Goal: Transaction & Acquisition: Obtain resource

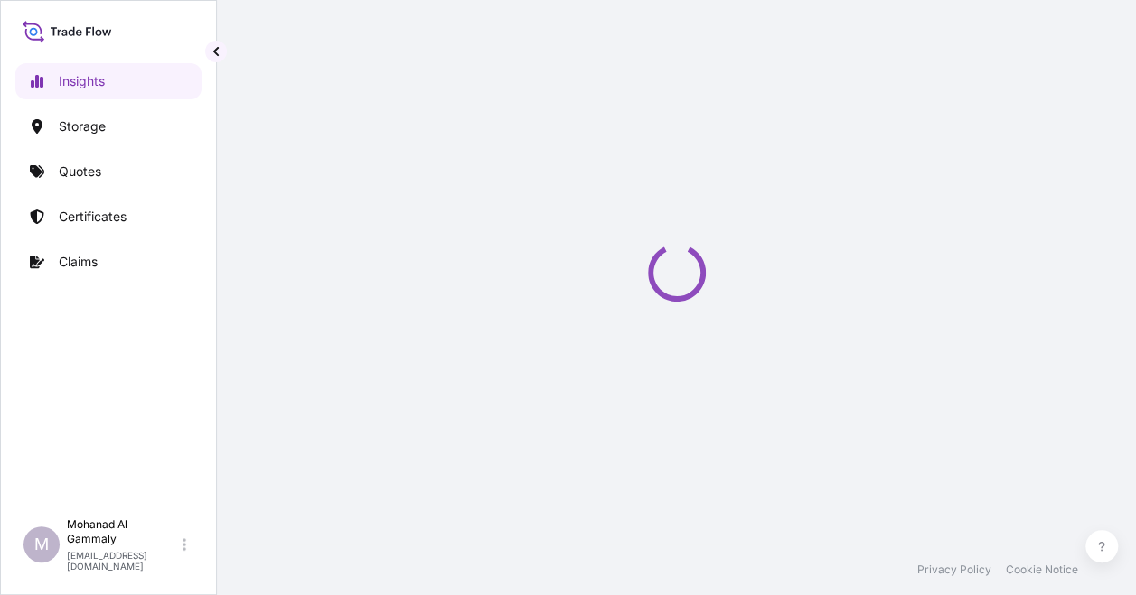
select select "2025"
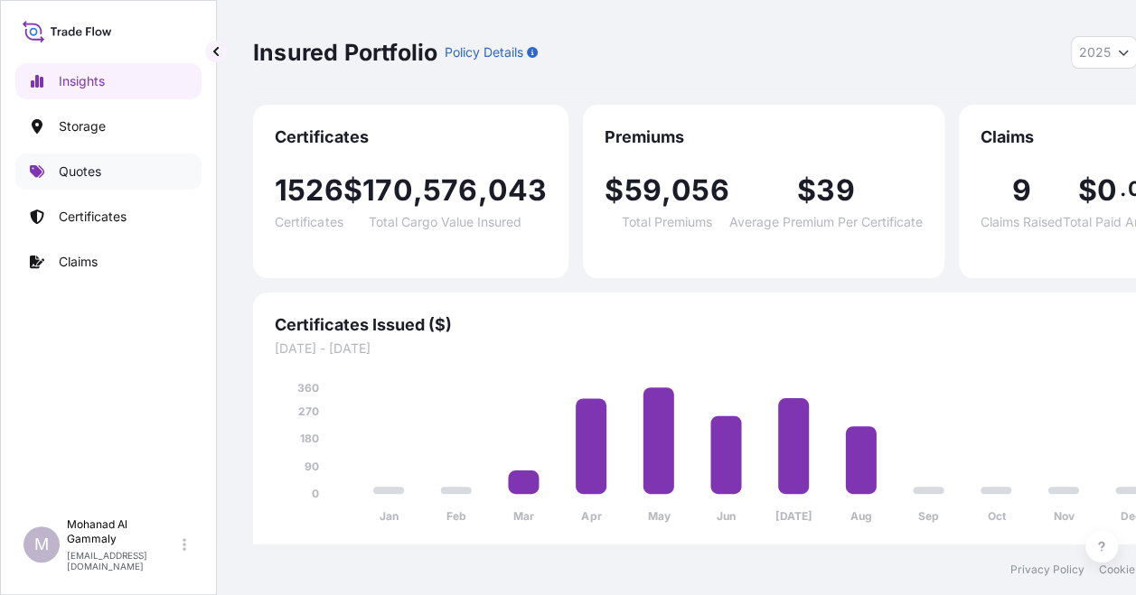
click at [74, 173] on p "Quotes" at bounding box center [80, 172] width 42 height 18
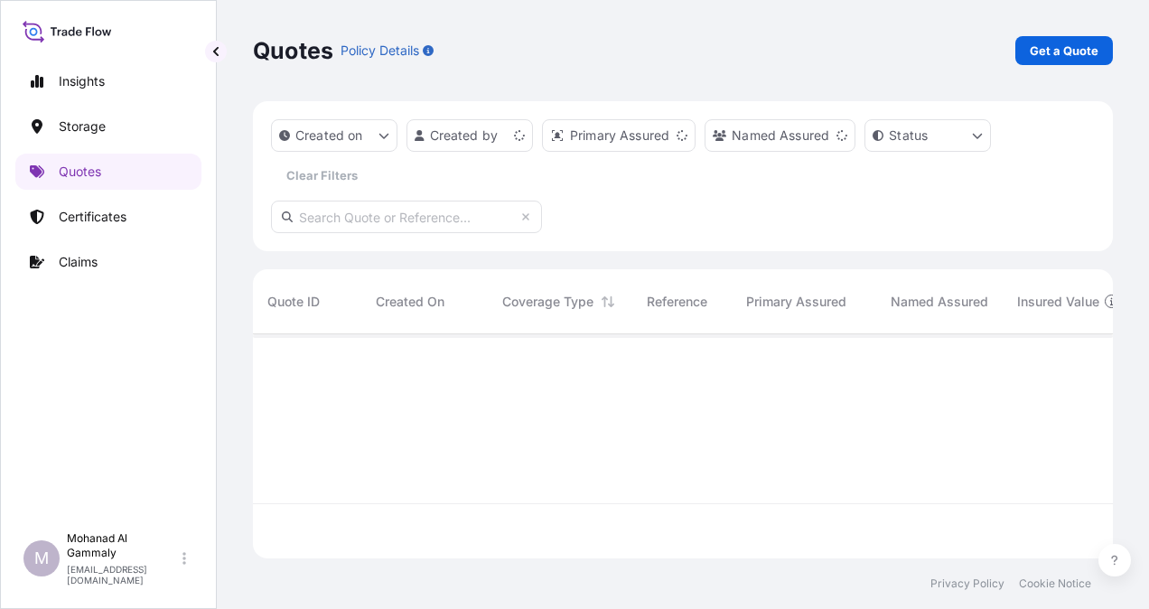
scroll to position [220, 846]
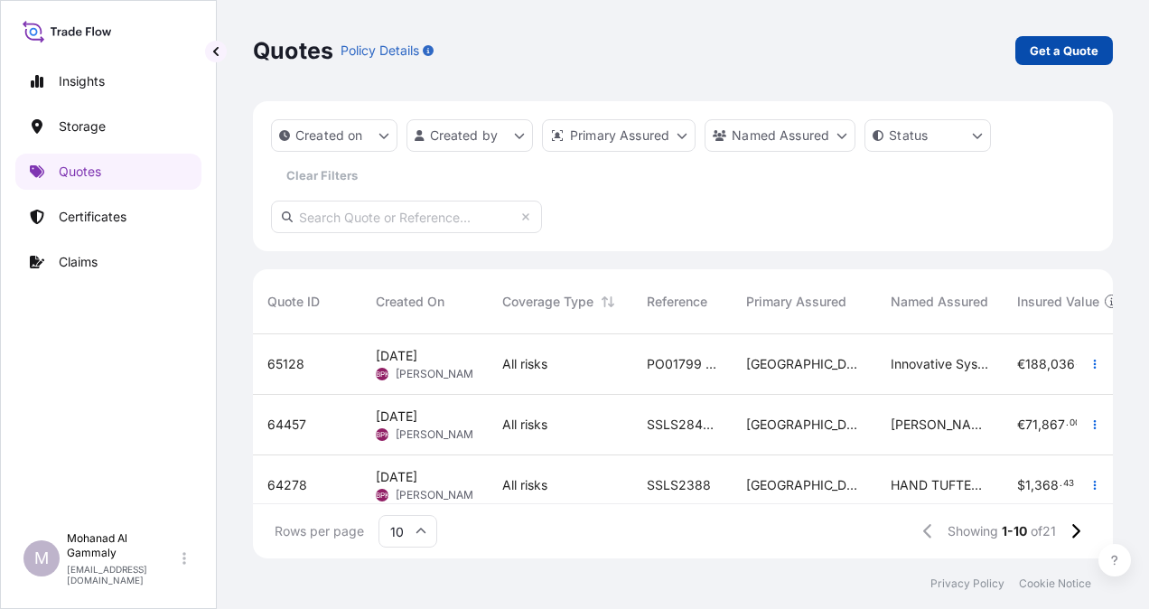
click at [1035, 51] on p "Get a Quote" at bounding box center [1064, 51] width 69 height 18
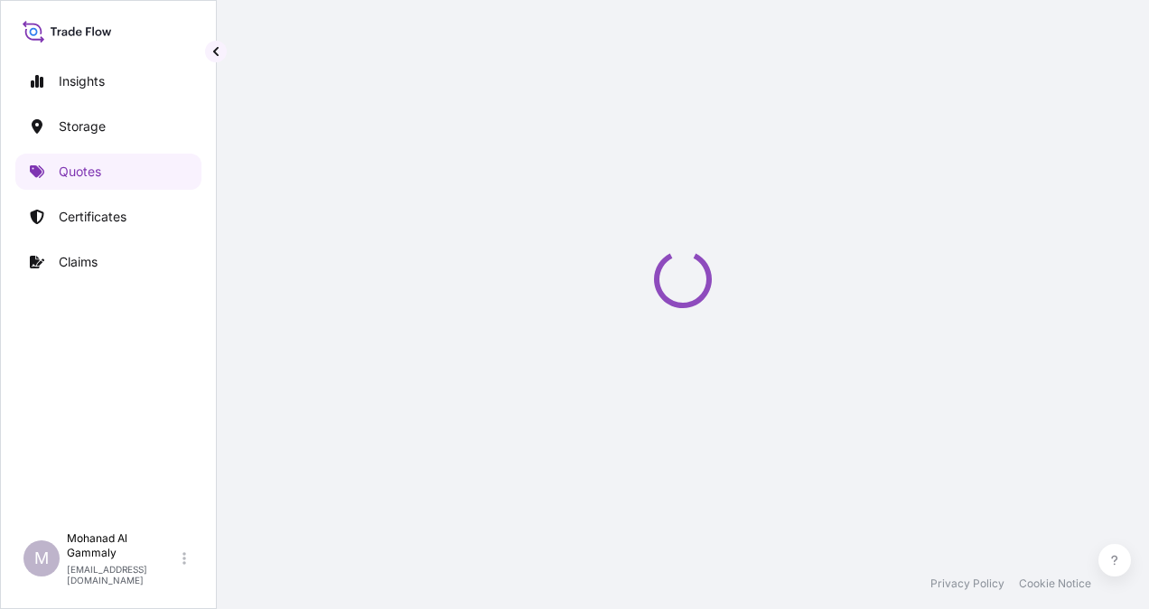
select select "Water"
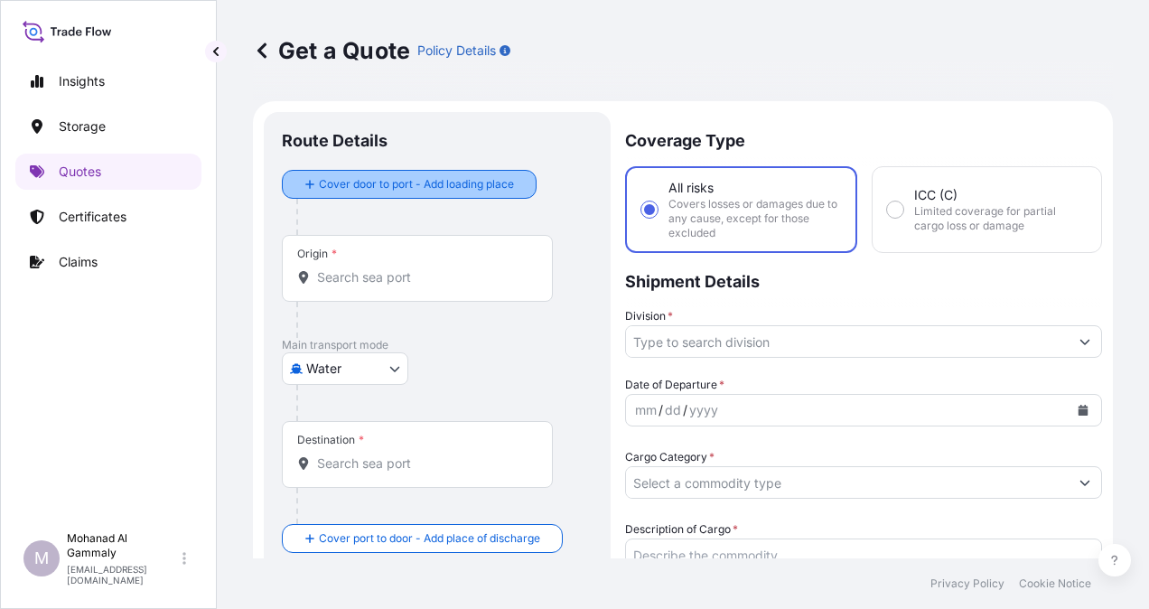
scroll to position [29, 0]
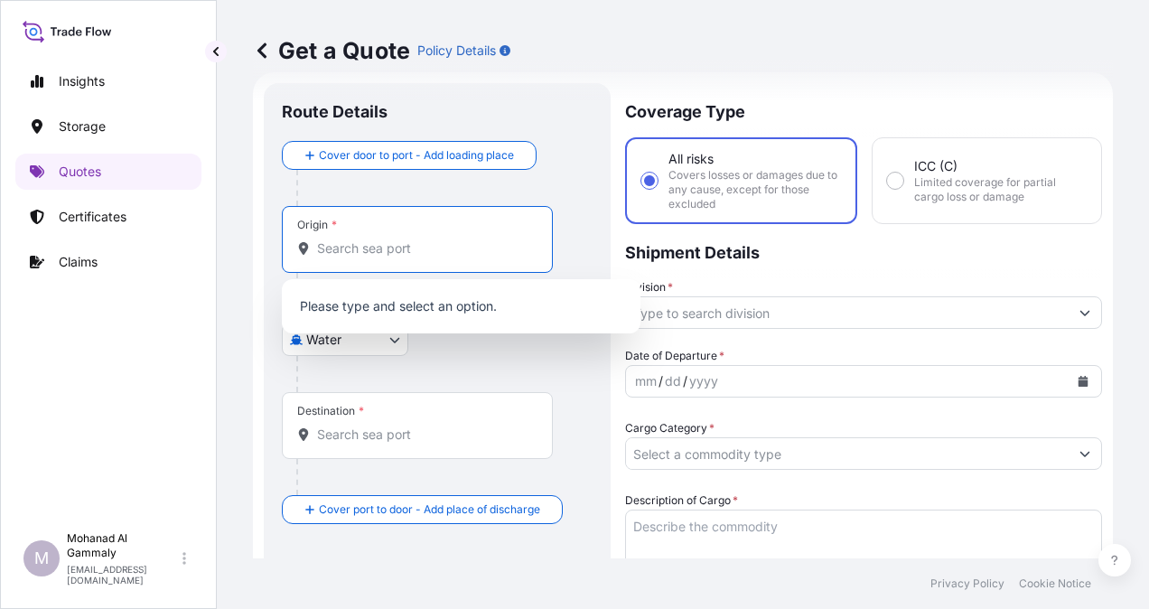
paste input "[US_STATE]"
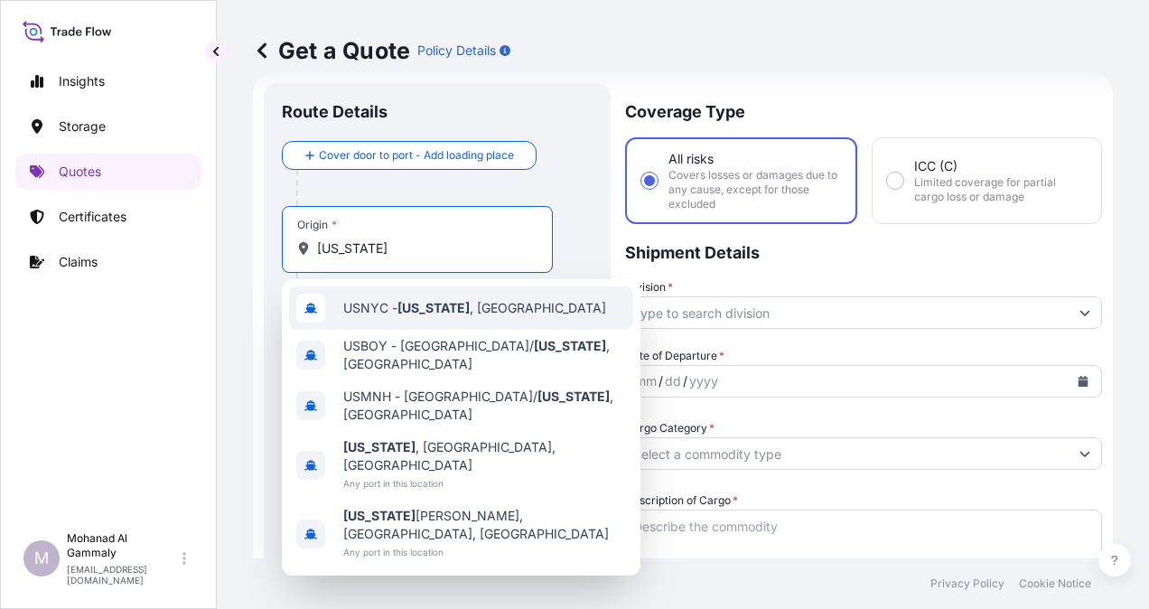
click at [407, 318] on div "USNYC - [US_STATE] , [GEOGRAPHIC_DATA]" at bounding box center [461, 307] width 344 height 43
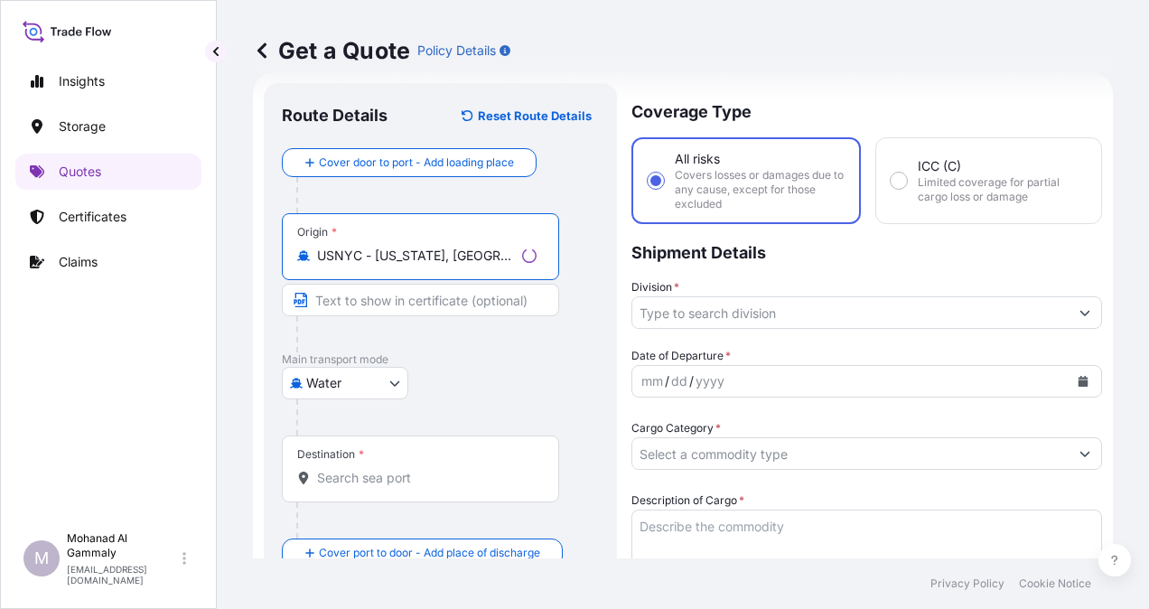
type input "USNYC - [US_STATE], [GEOGRAPHIC_DATA]"
click at [388, 461] on div "Destination *" at bounding box center [420, 468] width 277 height 67
click at [388, 469] on input "Destination *" at bounding box center [427, 478] width 220 height 18
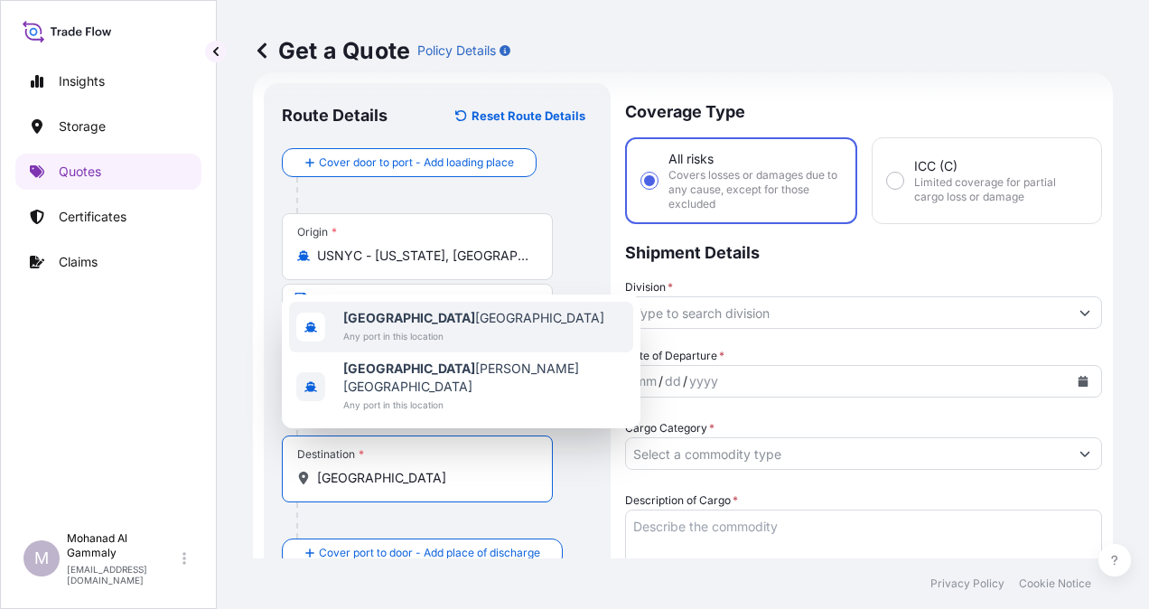
click at [362, 344] on div "[GEOGRAPHIC_DATA] [GEOGRAPHIC_DATA] Any port in this location" at bounding box center [473, 327] width 261 height 36
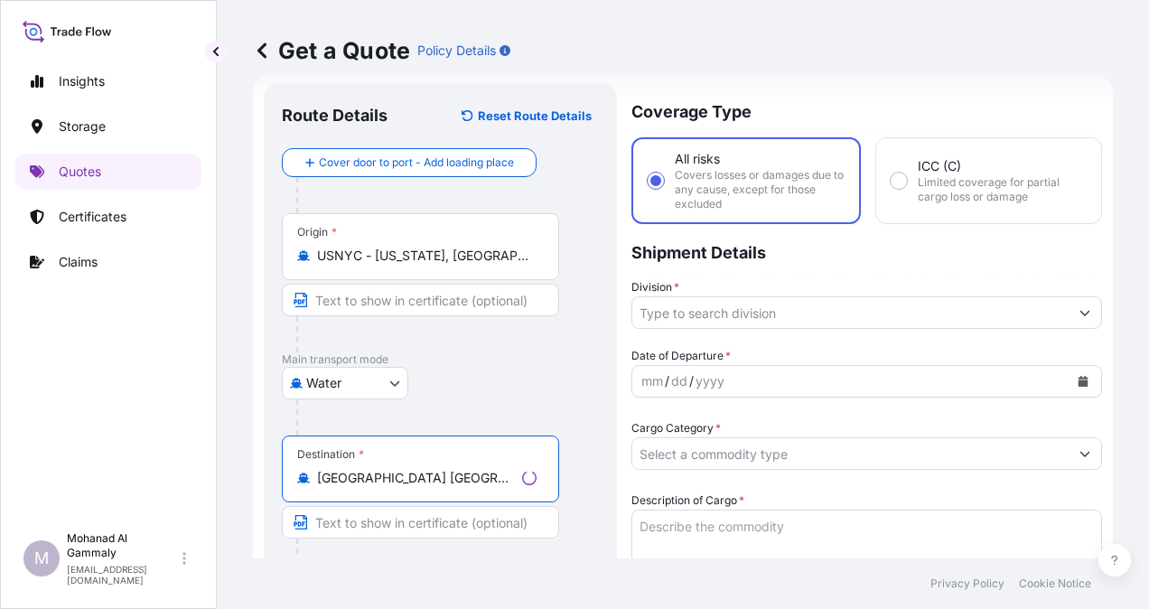
type input "[GEOGRAPHIC_DATA] [GEOGRAPHIC_DATA]"
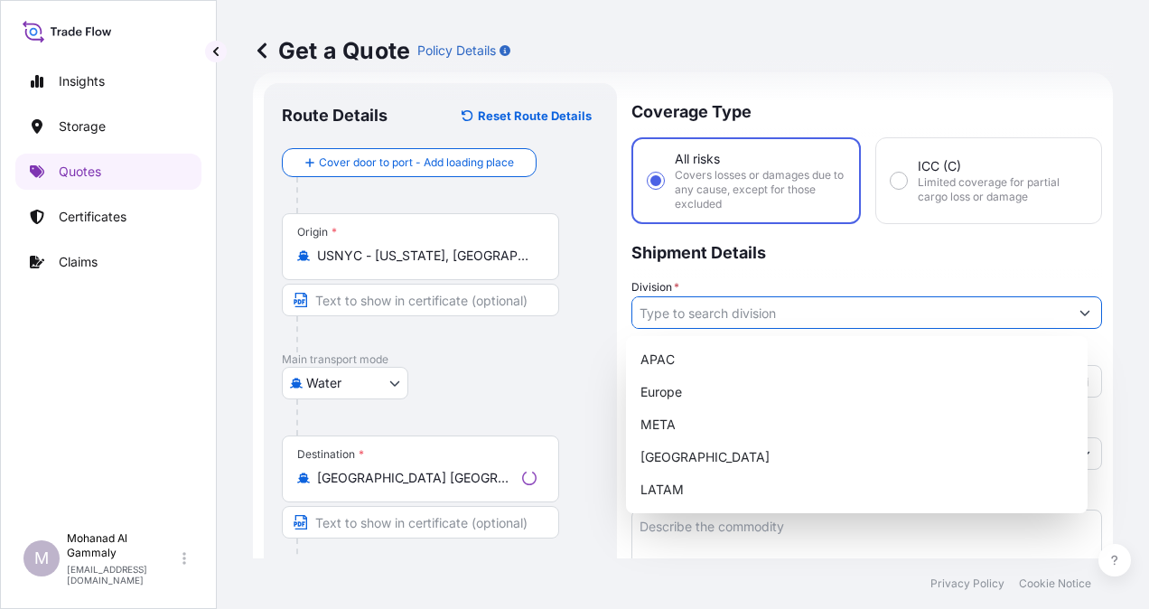
click at [735, 316] on input "Division *" at bounding box center [850, 312] width 436 height 33
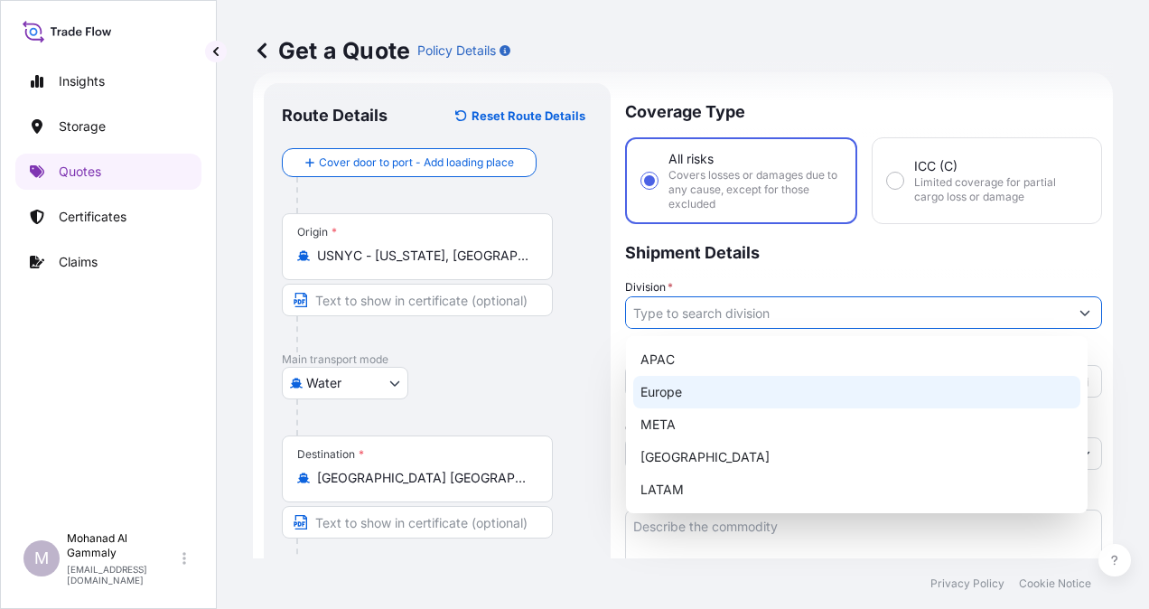
click at [676, 383] on div "Europe" at bounding box center [856, 392] width 447 height 33
type input "Europe"
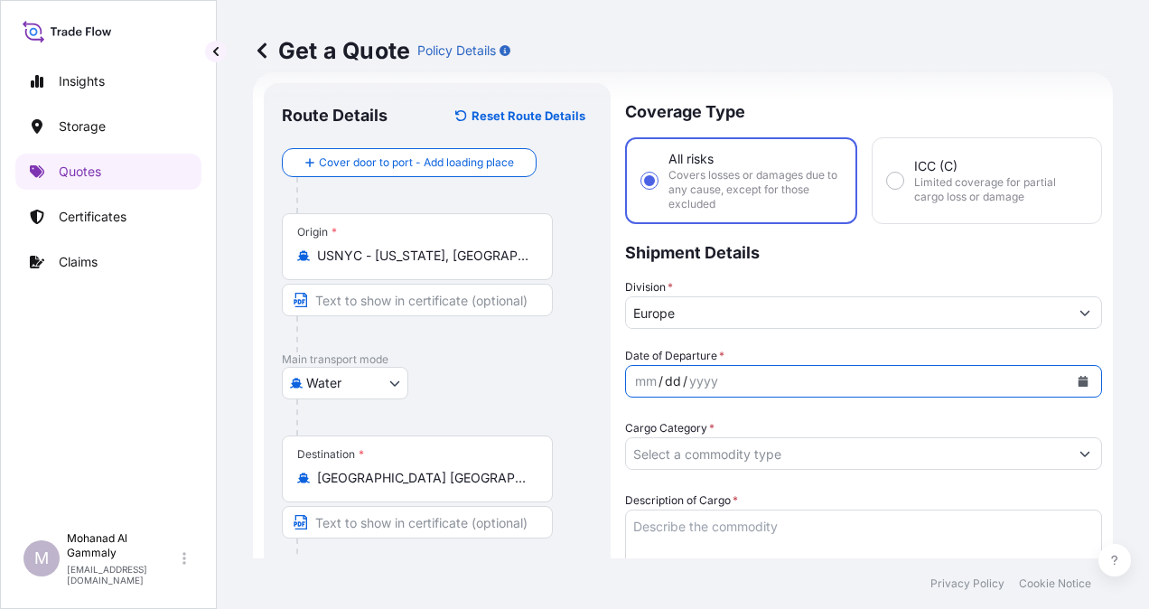
click at [676, 386] on div "dd" at bounding box center [673, 381] width 20 height 22
click at [1079, 383] on icon "Calendar" at bounding box center [1084, 381] width 10 height 11
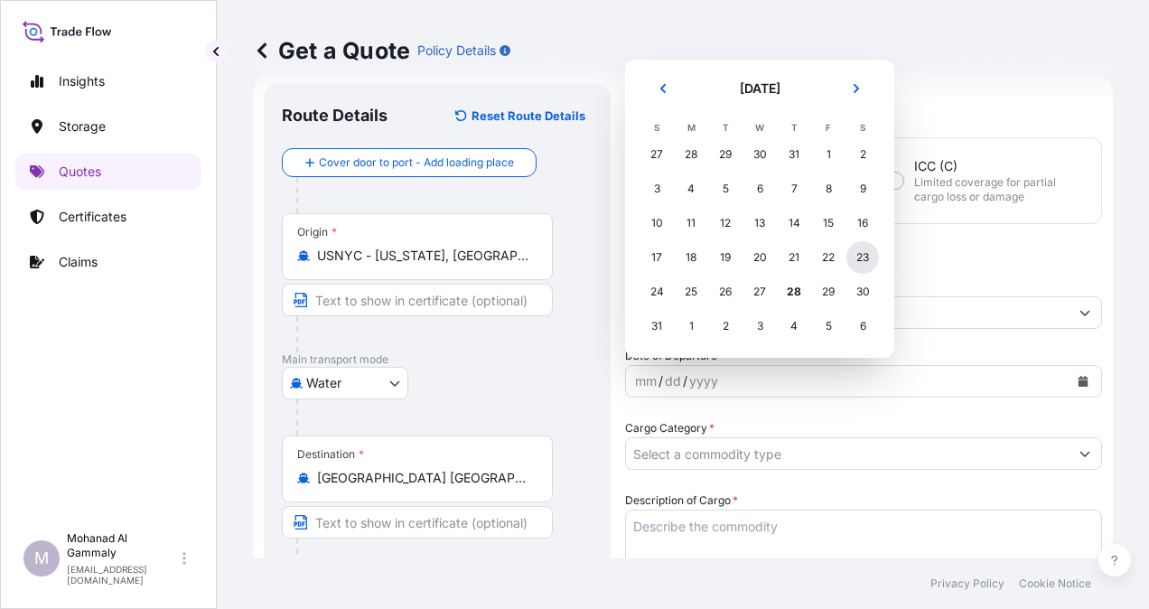
click at [860, 258] on div "23" at bounding box center [863, 257] width 33 height 33
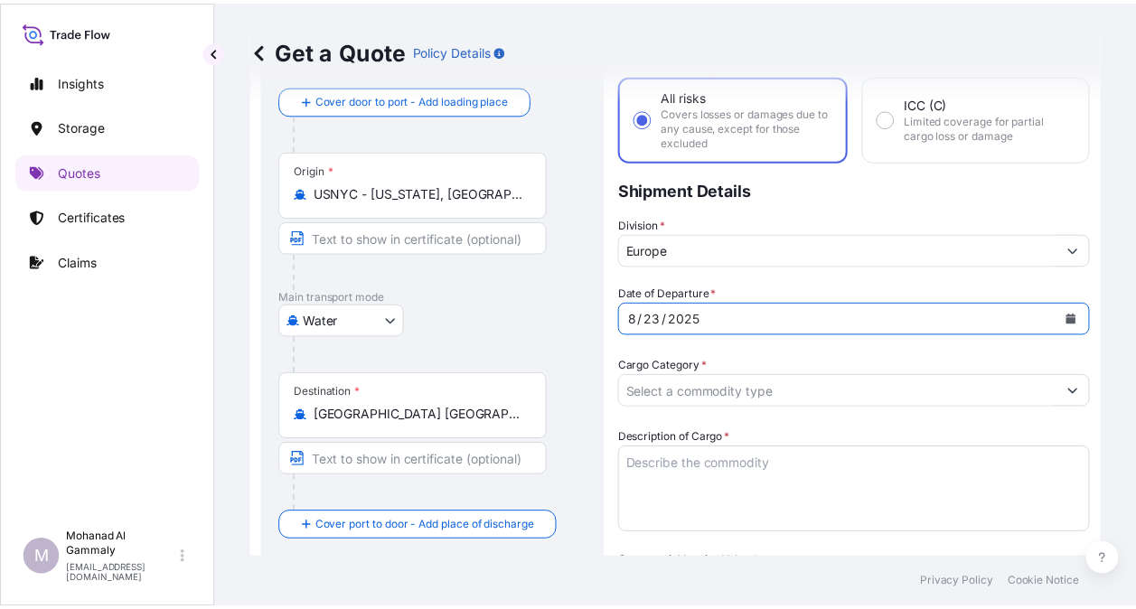
scroll to position [119, 0]
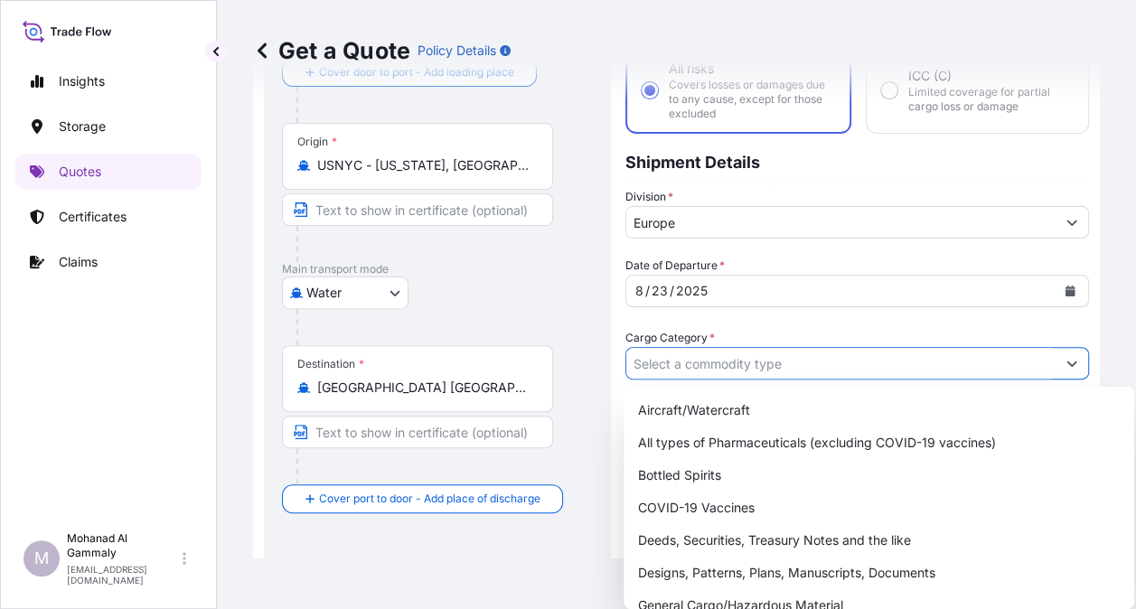
click at [739, 363] on input "Cargo Category *" at bounding box center [840, 363] width 429 height 33
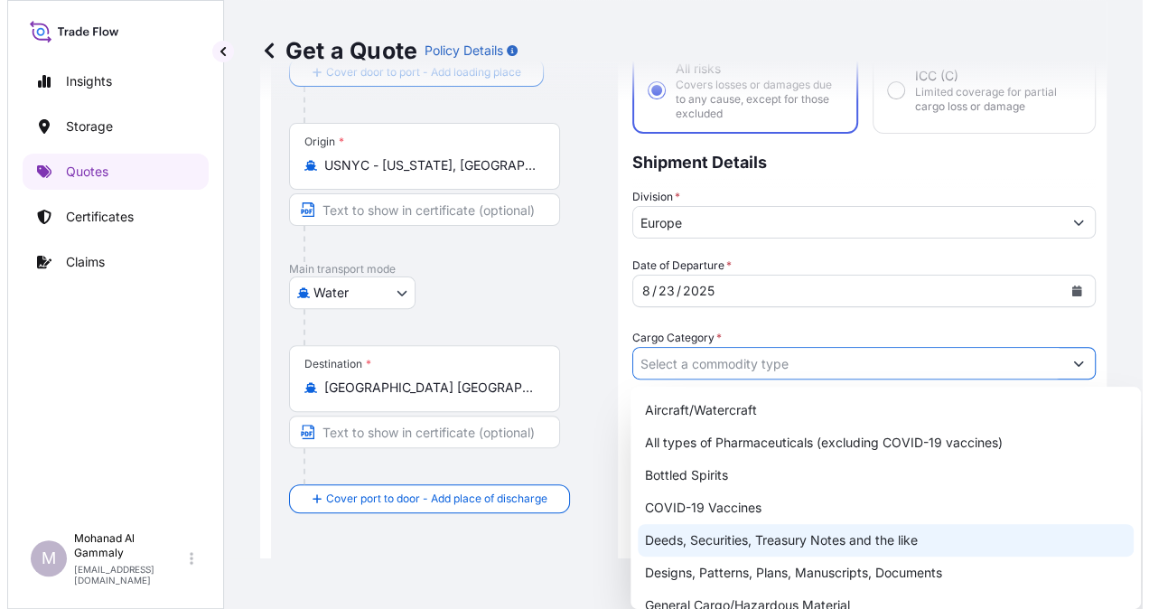
scroll to position [90, 0]
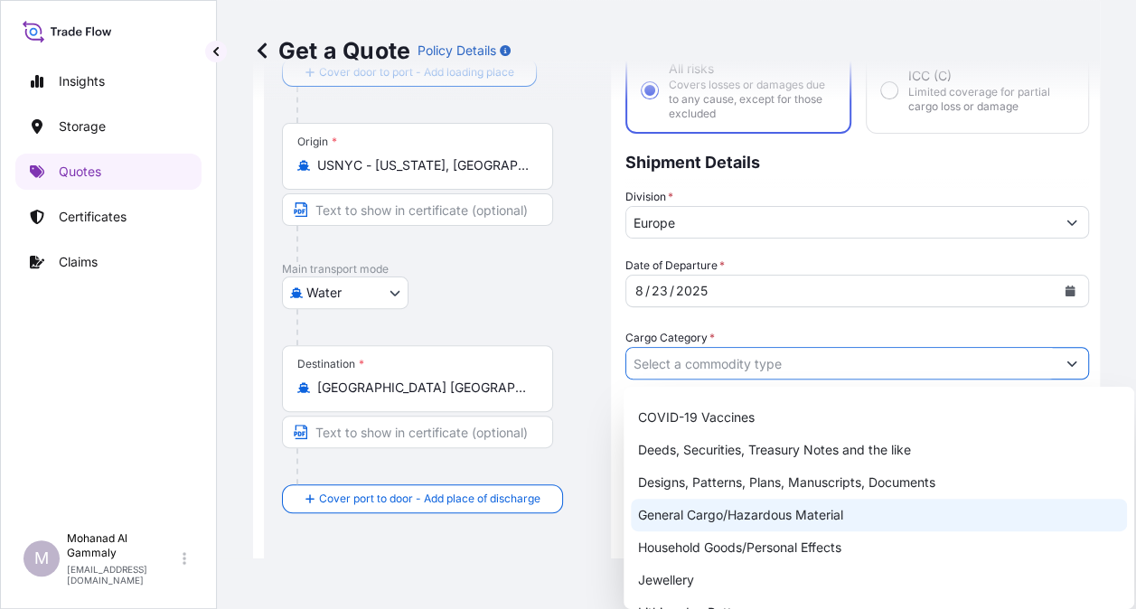
click at [697, 517] on div "General Cargo/Hazardous Material" at bounding box center [879, 515] width 496 height 33
type input "General Cargo/Hazardous Material"
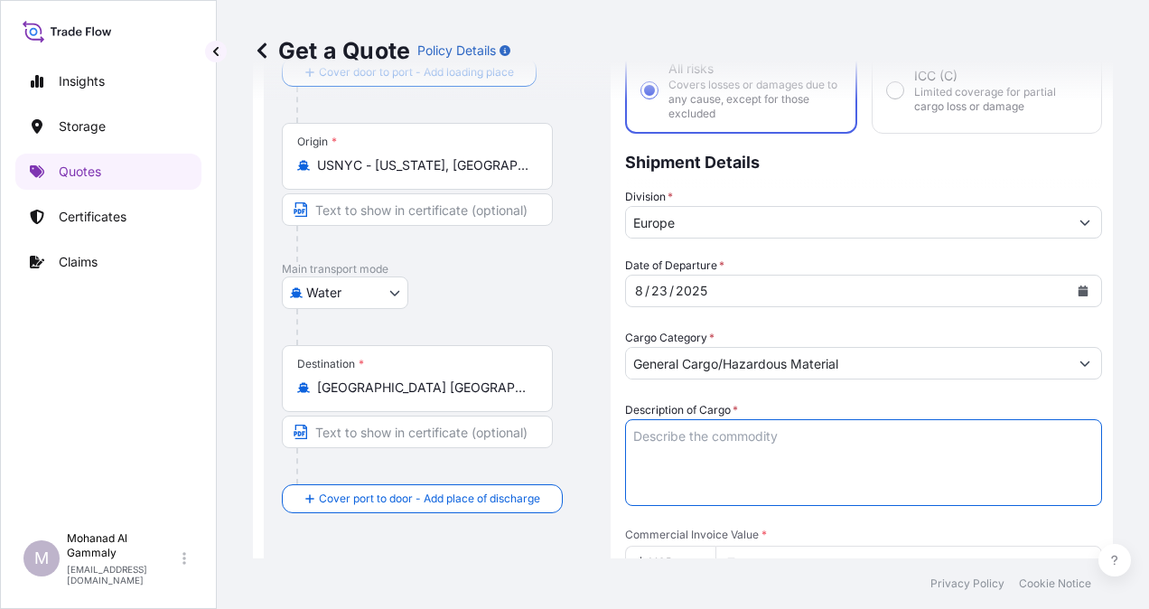
click at [670, 457] on textarea "Description of Cargo *" at bounding box center [863, 462] width 477 height 87
paste textarea "COOK CHILL BAGS BLUE"
paste textarea "COOK CHILL CLIPS"
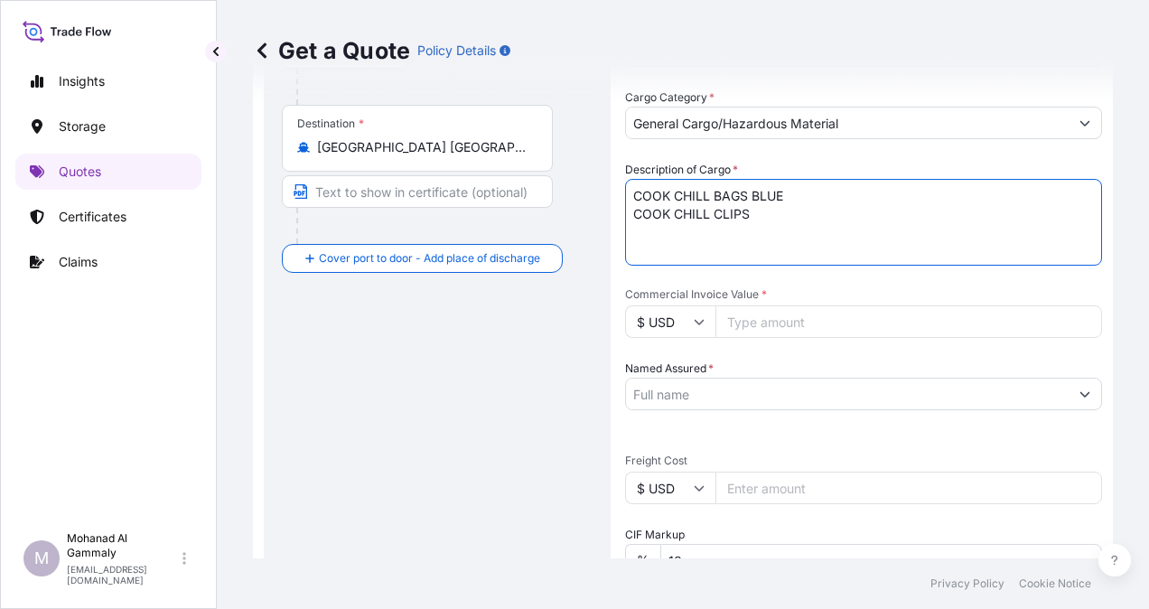
scroll to position [390, 0]
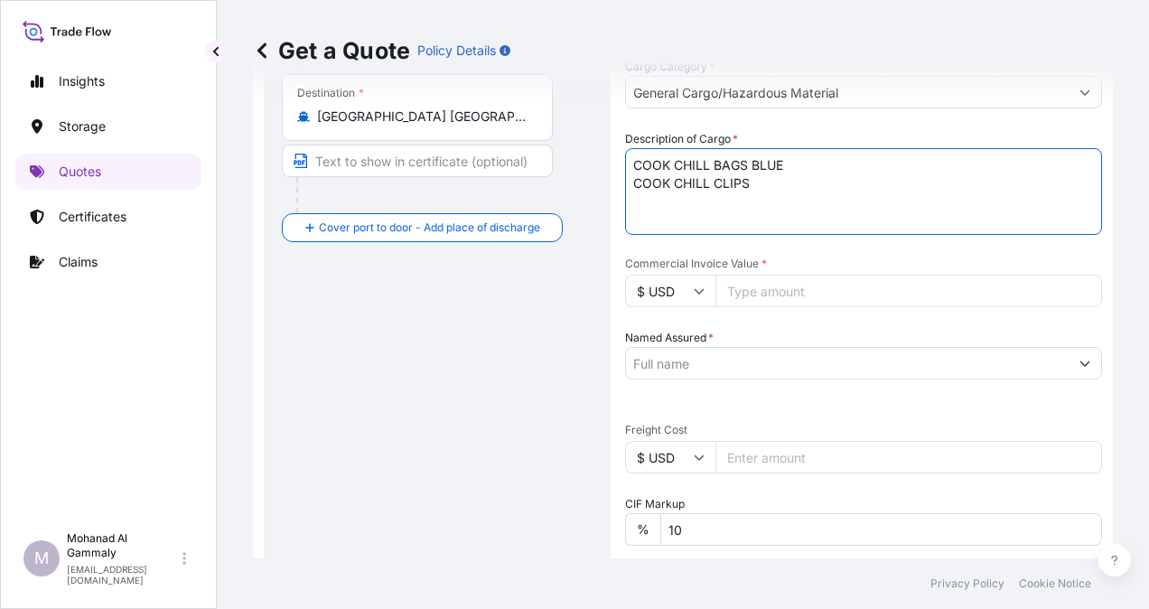
type textarea "COOK CHILL BAGS BLUE COOK CHILL CLIPS"
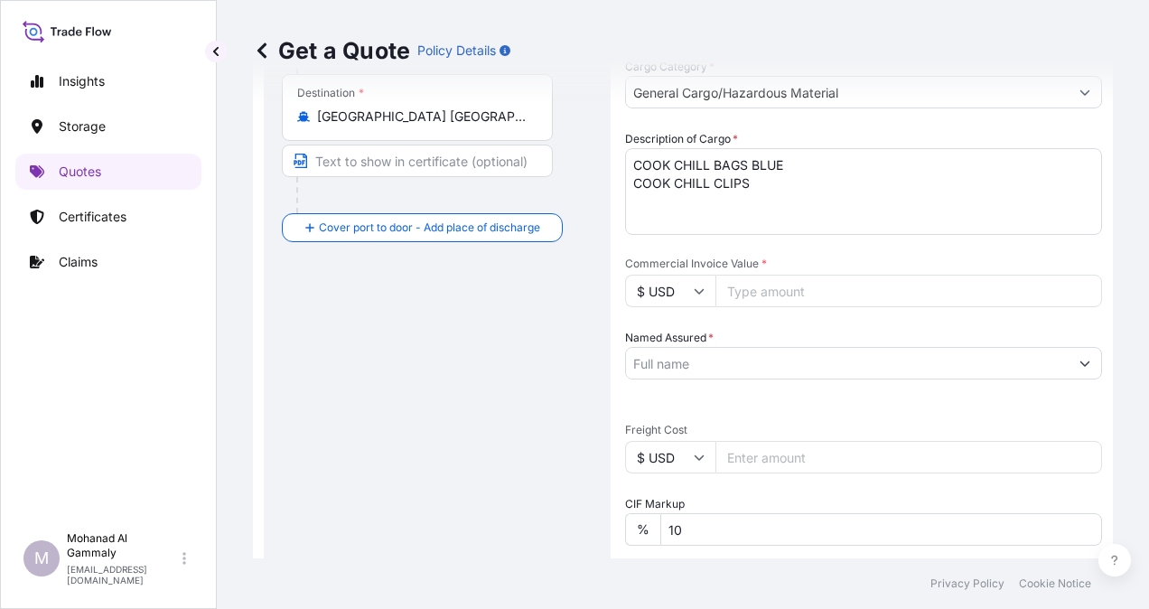
click at [705, 296] on input "$ USD" at bounding box center [670, 291] width 90 height 33
click at [665, 376] on div "£ GBP" at bounding box center [670, 378] width 76 height 34
type input "£ GBP"
click at [766, 293] on input "Commercial Invoice Value *" at bounding box center [909, 291] width 387 height 33
type input "22360"
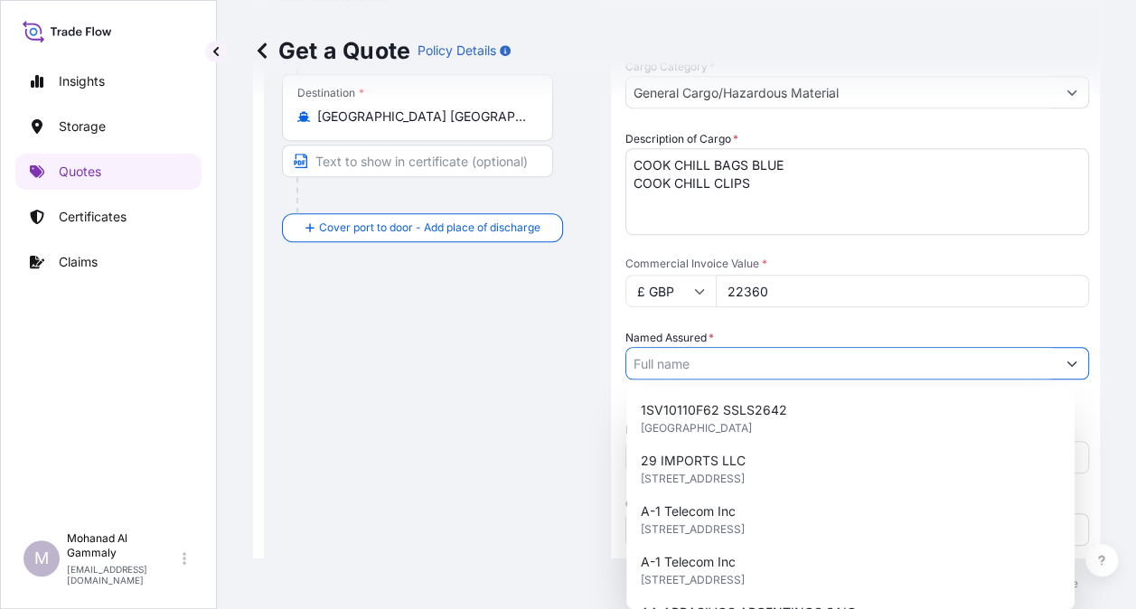
click at [734, 356] on input "Named Assured *" at bounding box center [840, 363] width 429 height 33
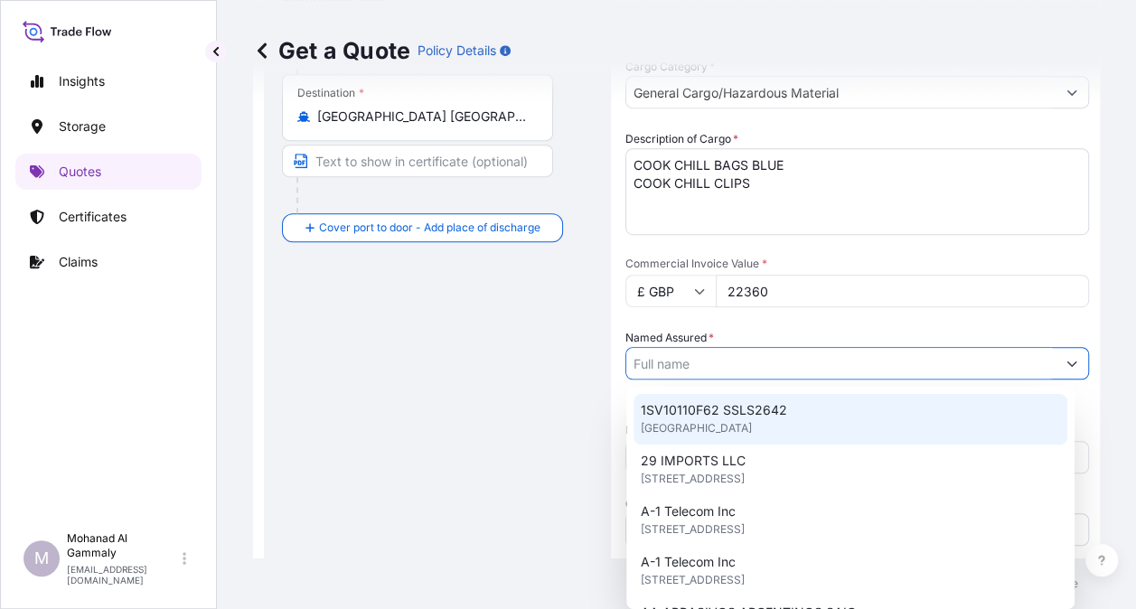
paste input "CATRION"
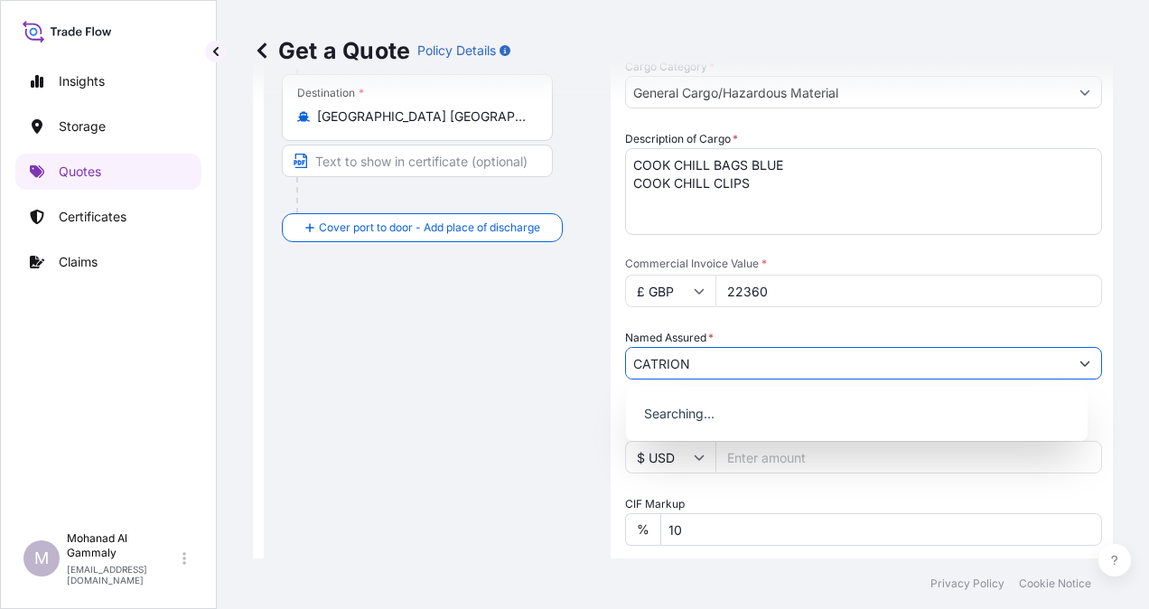
type input "CATRION"
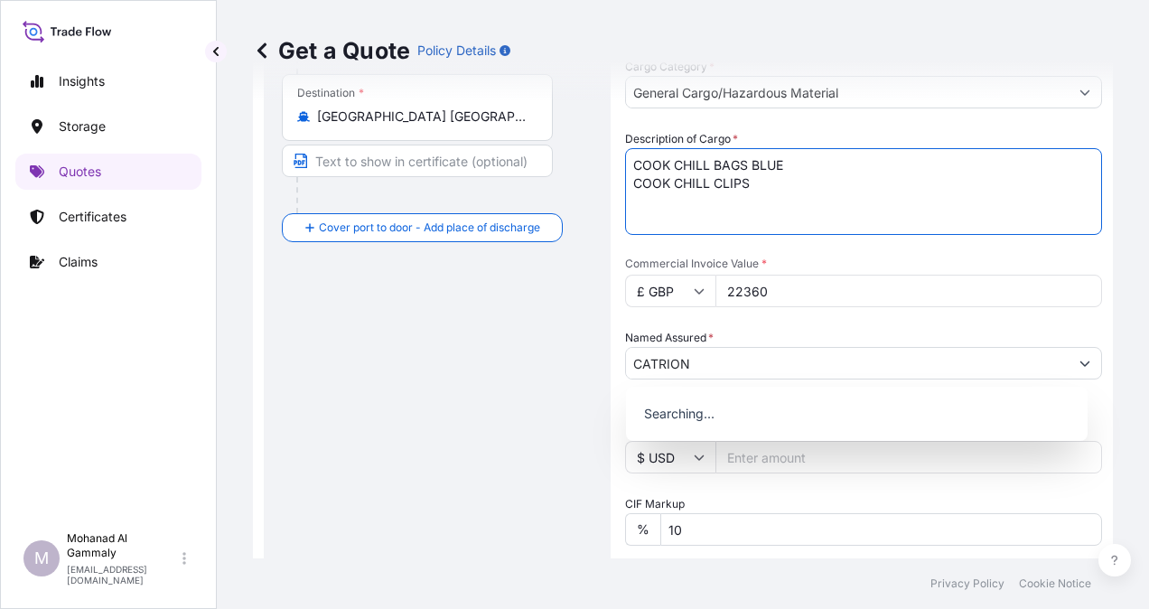
click at [844, 201] on textarea "COOK CHILL BAGS BLUE COOK CHILL CLIPS" at bounding box center [863, 191] width 477 height 87
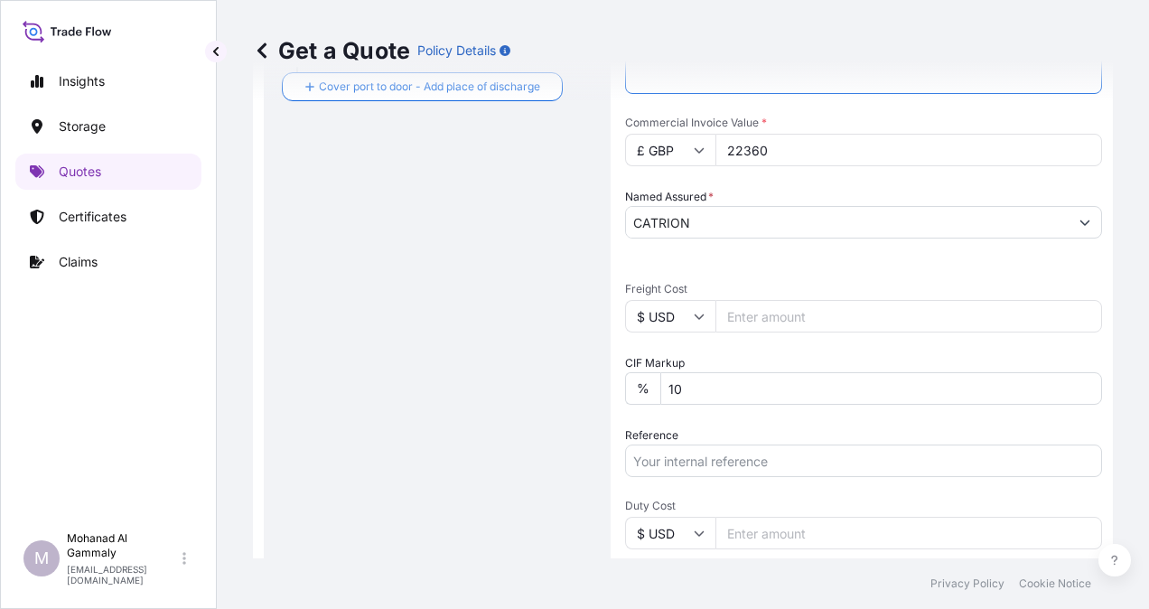
scroll to position [571, 0]
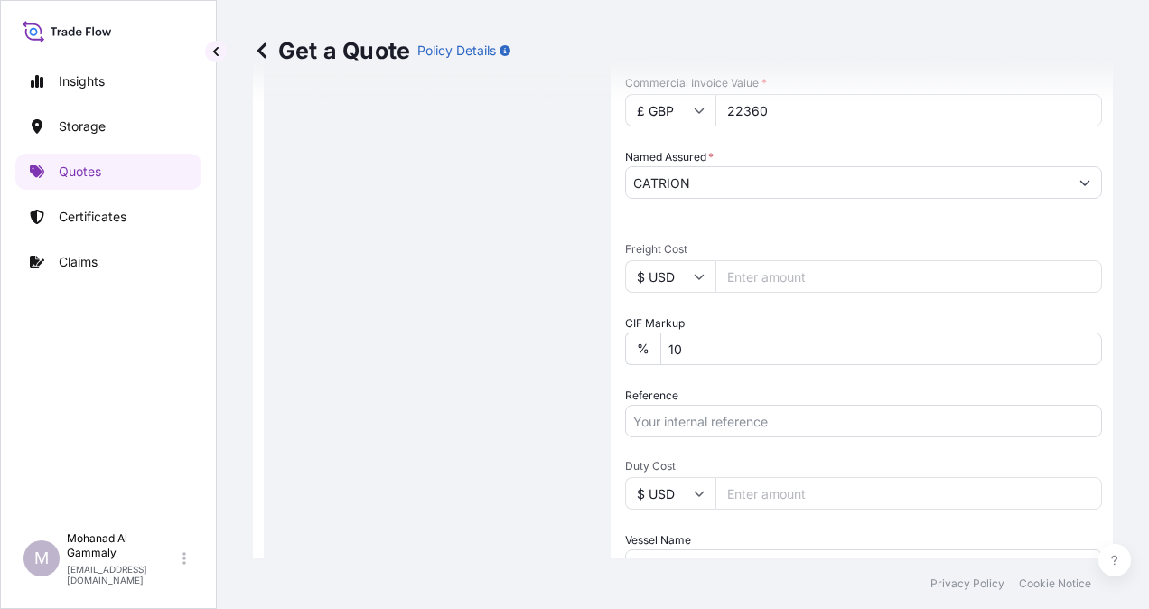
click at [737, 352] on input "10" at bounding box center [881, 348] width 442 height 33
type input "1"
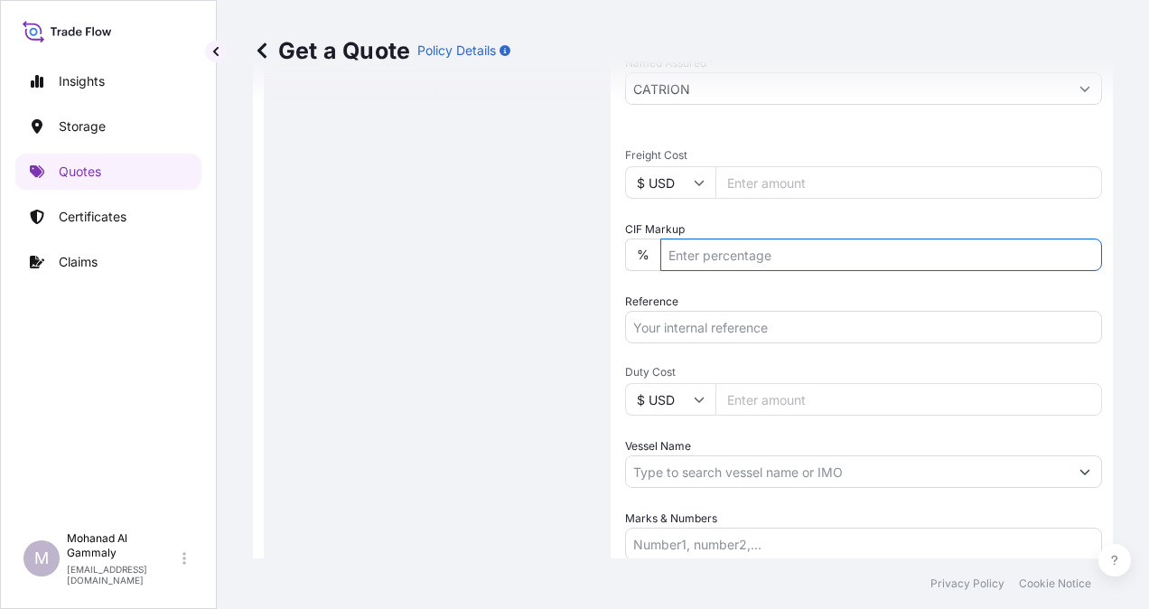
scroll to position [752, 0]
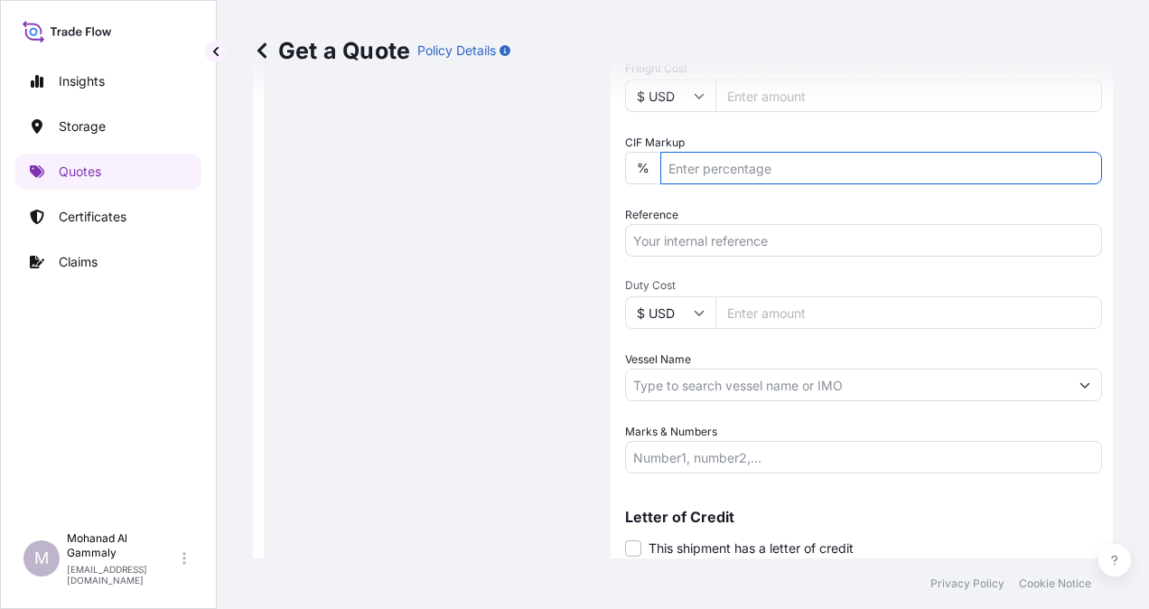
type input "10"
click at [667, 457] on input "Marks & Numbers" at bounding box center [863, 457] width 477 height 33
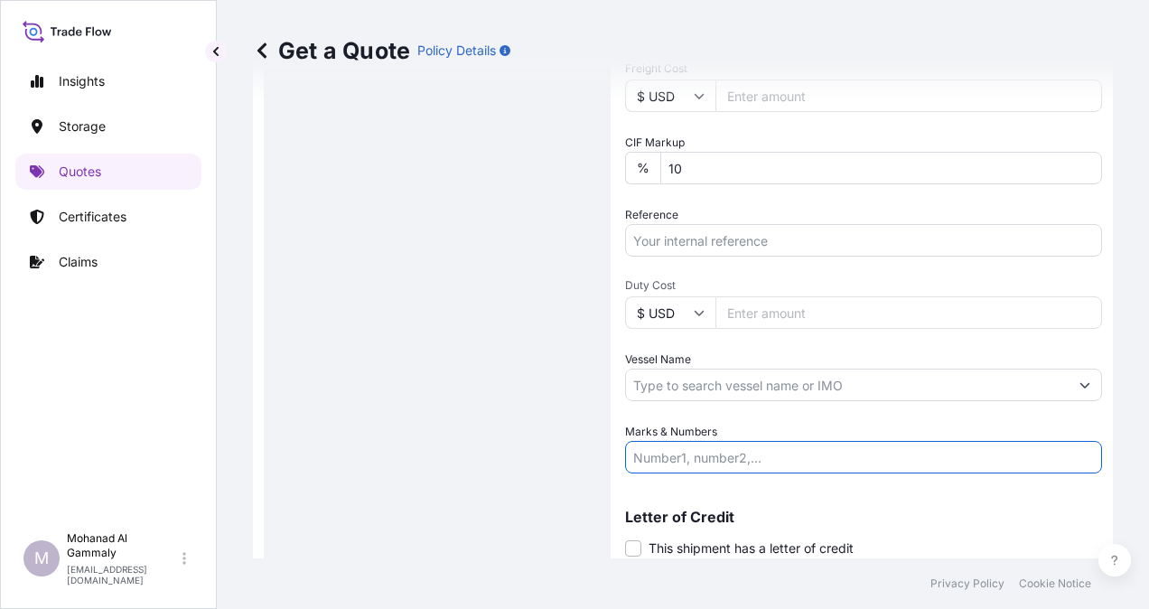
paste input "PO# 12147715, 12147717, 12147718, 12147720"
paste input "3315239016"
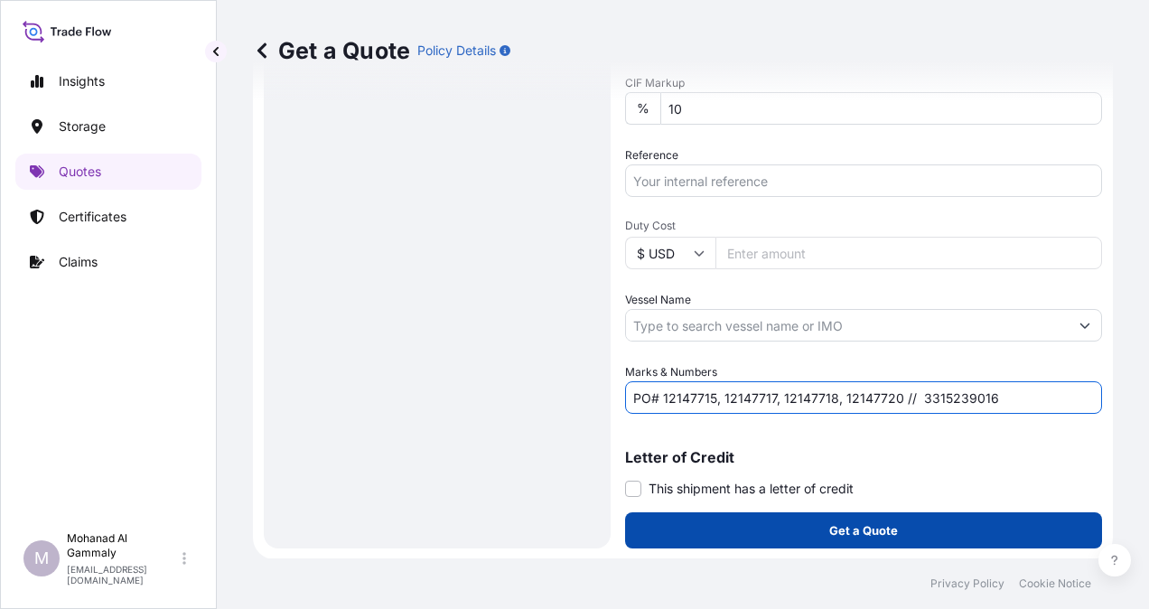
type input "PO# 12147715, 12147717, 12147718, 12147720 // 3315239016"
click at [893, 526] on button "Get a Quote" at bounding box center [863, 530] width 477 height 36
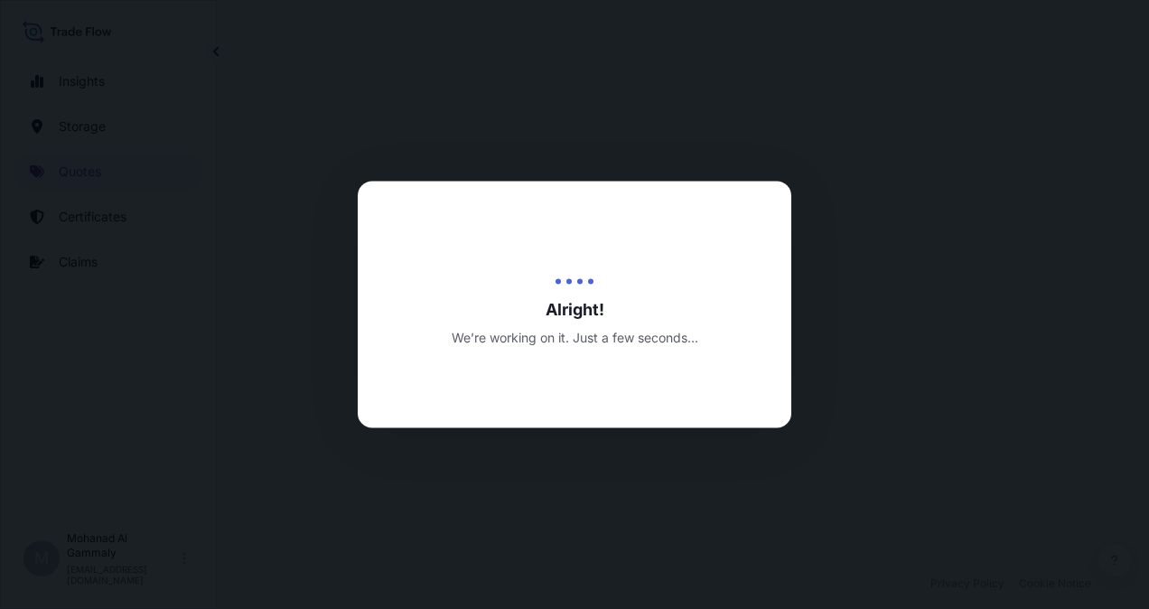
select select "Water"
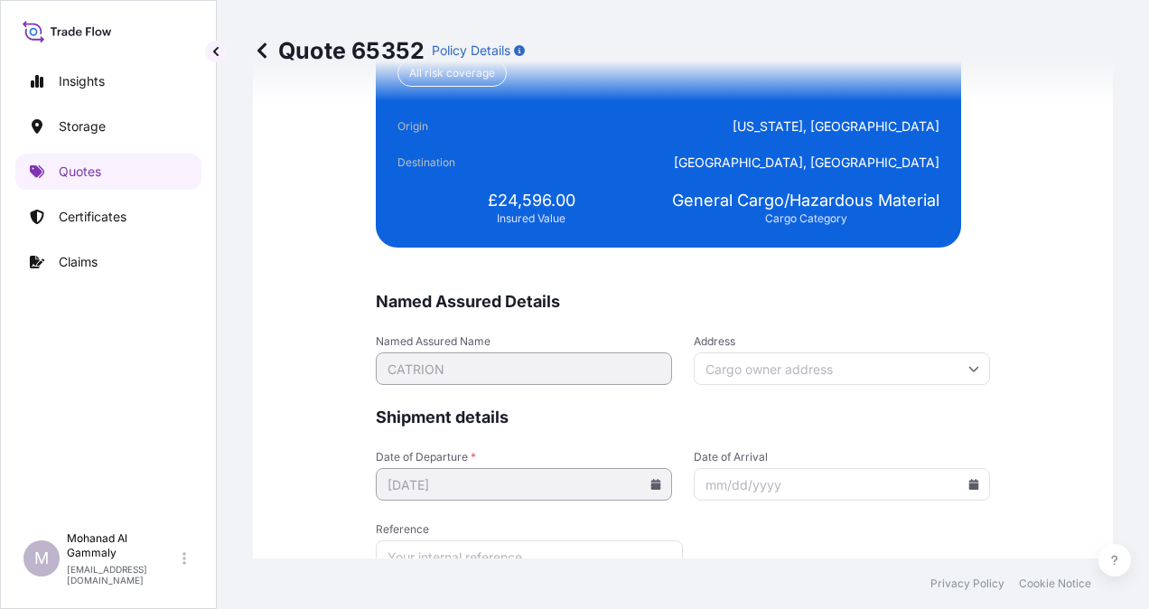
scroll to position [4498, 0]
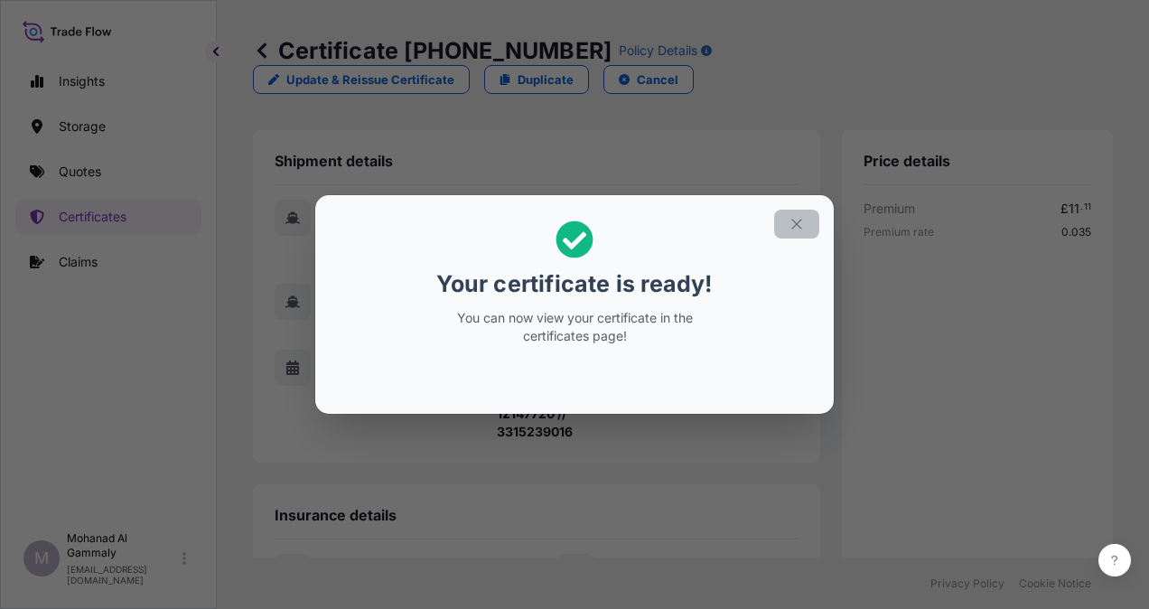
click at [794, 228] on icon "button" at bounding box center [797, 224] width 16 height 16
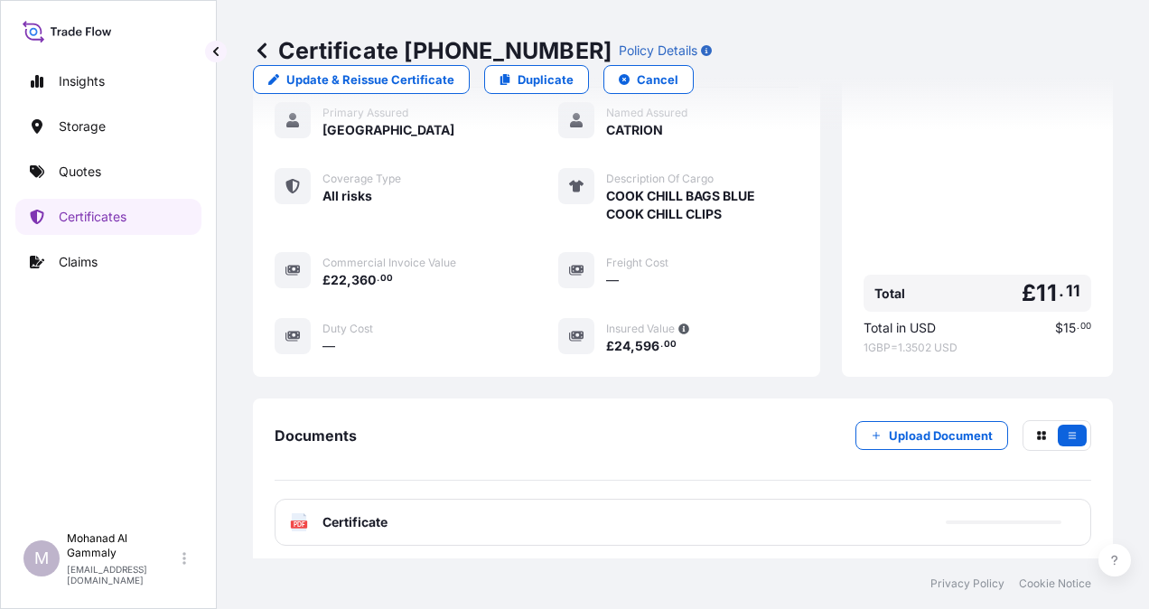
scroll to position [540, 0]
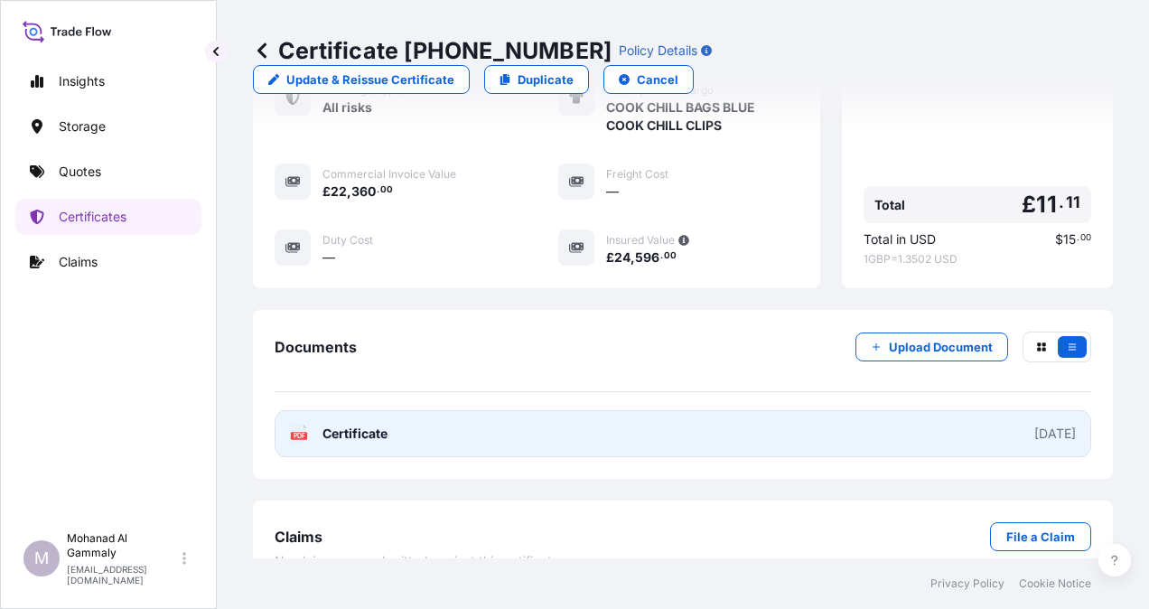
click at [836, 410] on link "PDF Certificate [DATE]" at bounding box center [683, 433] width 817 height 47
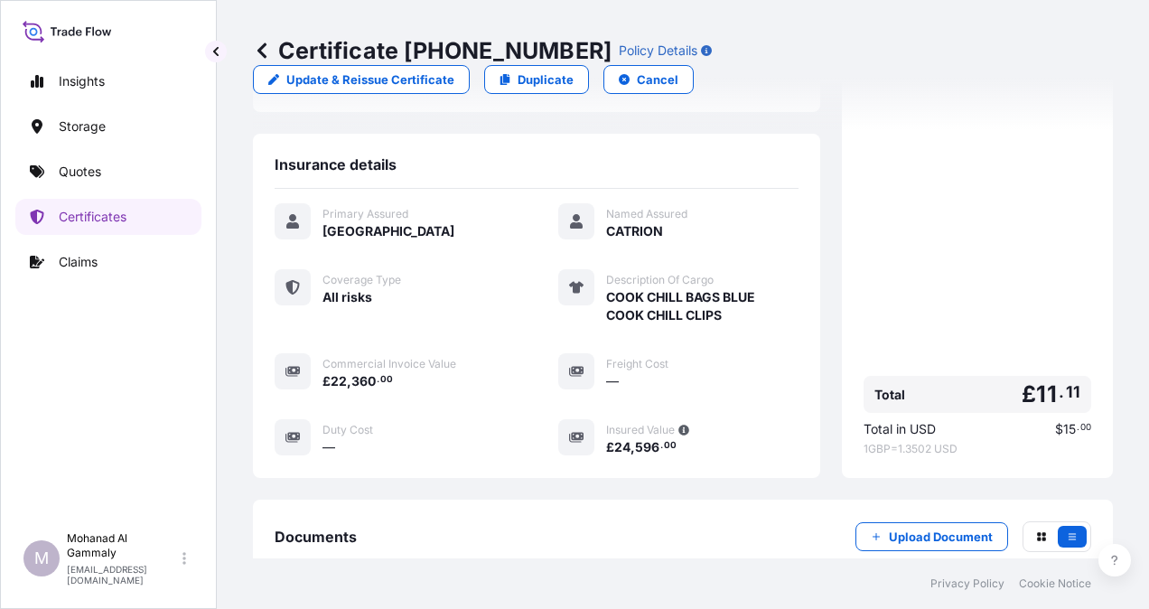
scroll to position [179, 0]
